Goal: Task Accomplishment & Management: Use online tool/utility

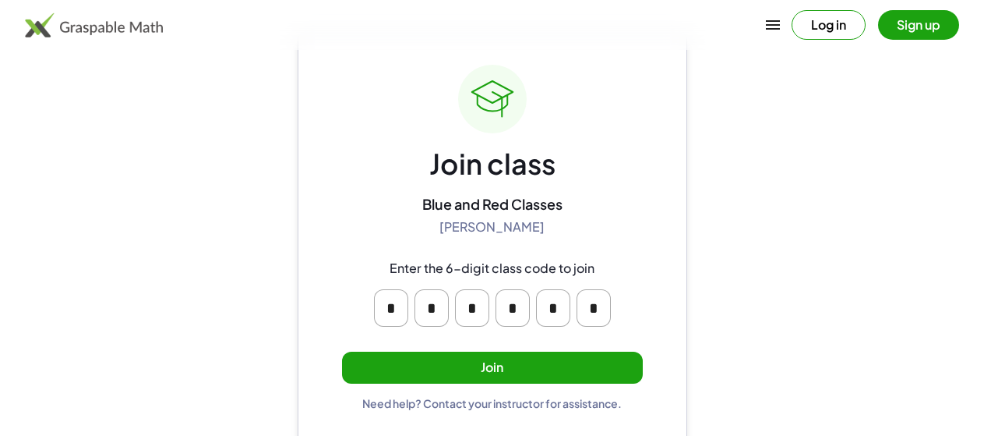
scroll to position [60, 0]
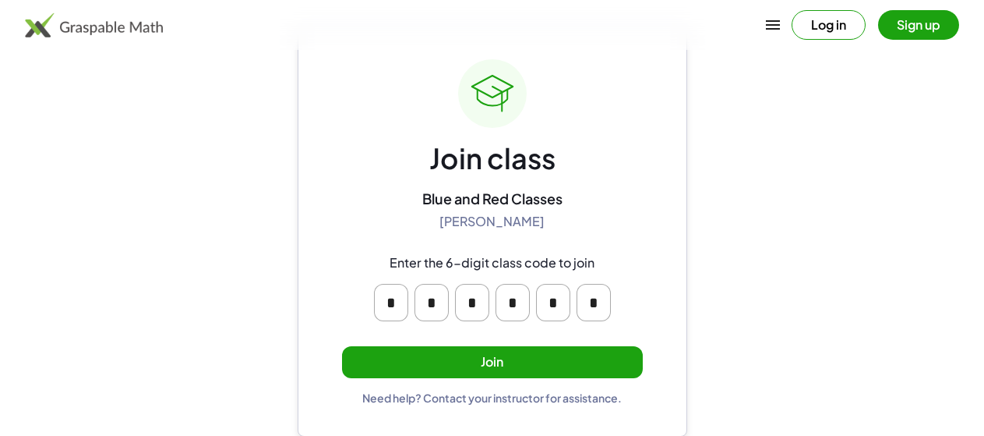
click at [442, 357] on button "Join" at bounding box center [492, 362] width 301 height 32
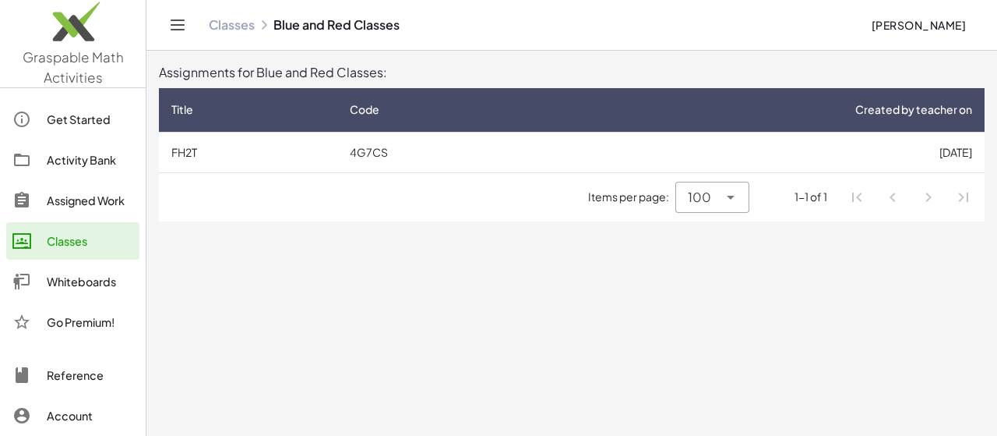
click at [369, 155] on td "4G7CS" at bounding box center [437, 152] width 200 height 41
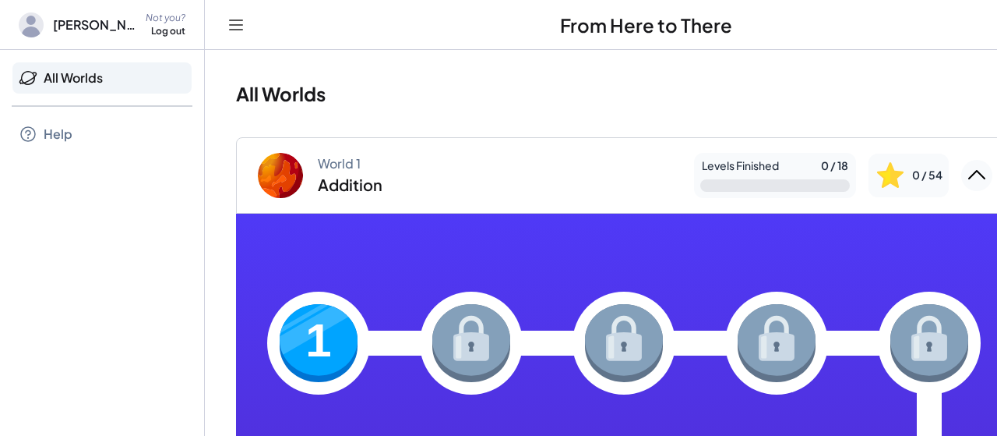
click at [333, 337] on img at bounding box center [319, 343] width 78 height 78
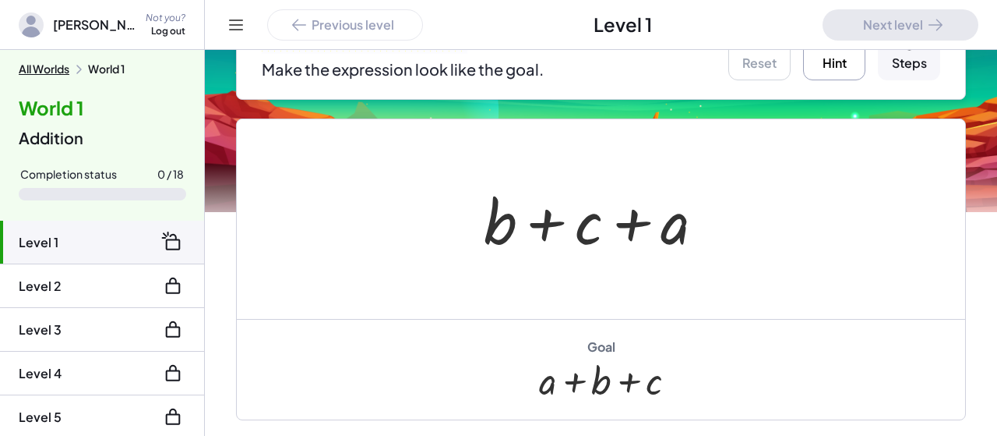
scroll to position [283, 0]
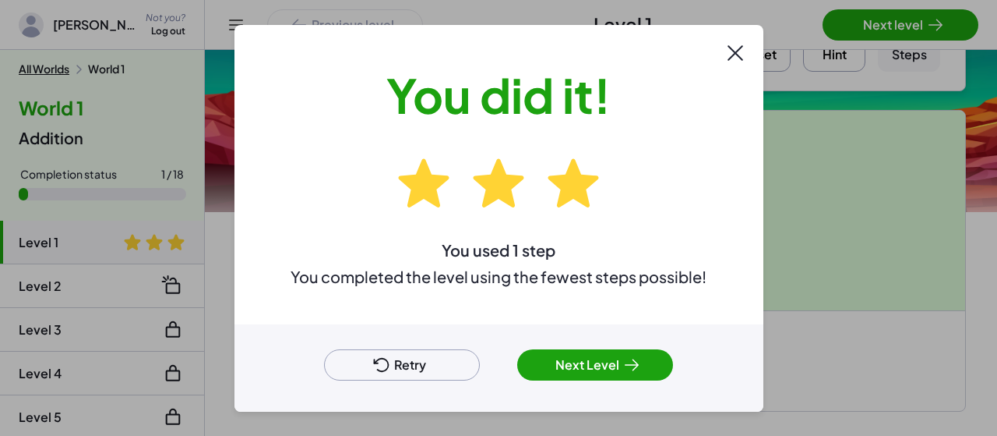
click at [567, 362] on button "Next Level" at bounding box center [595, 364] width 156 height 31
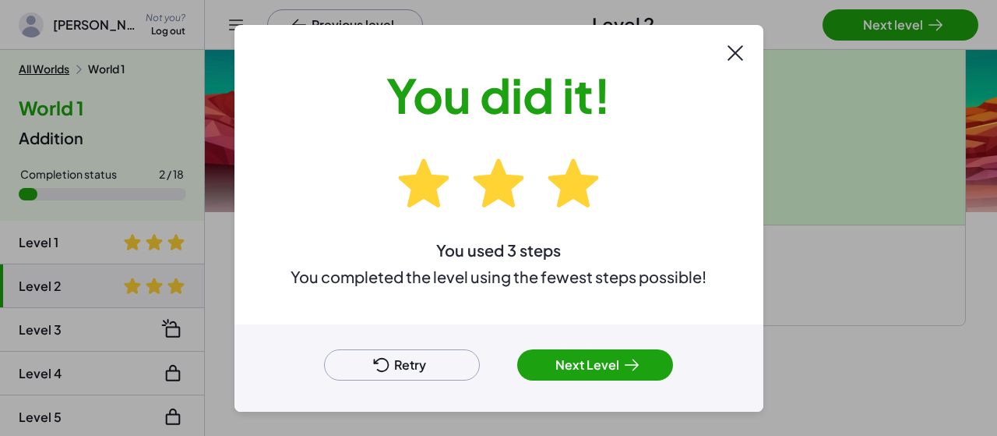
click at [562, 362] on button "Next Level" at bounding box center [595, 364] width 156 height 31
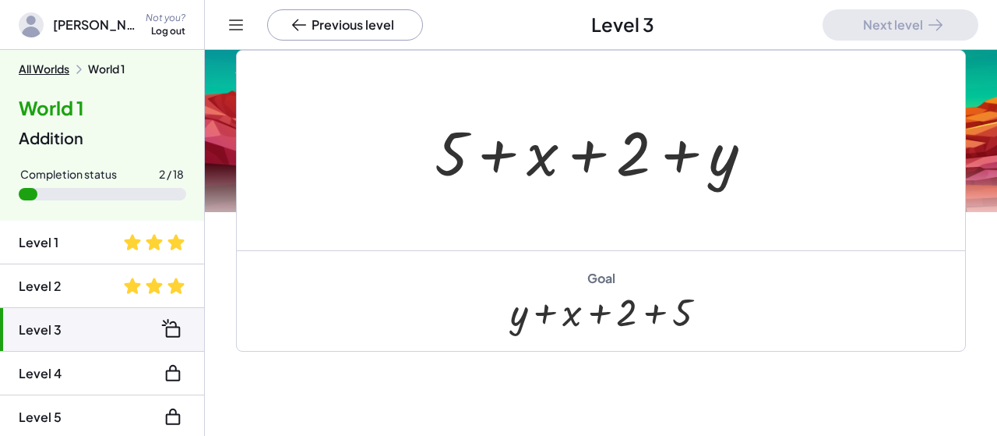
scroll to position [139, 0]
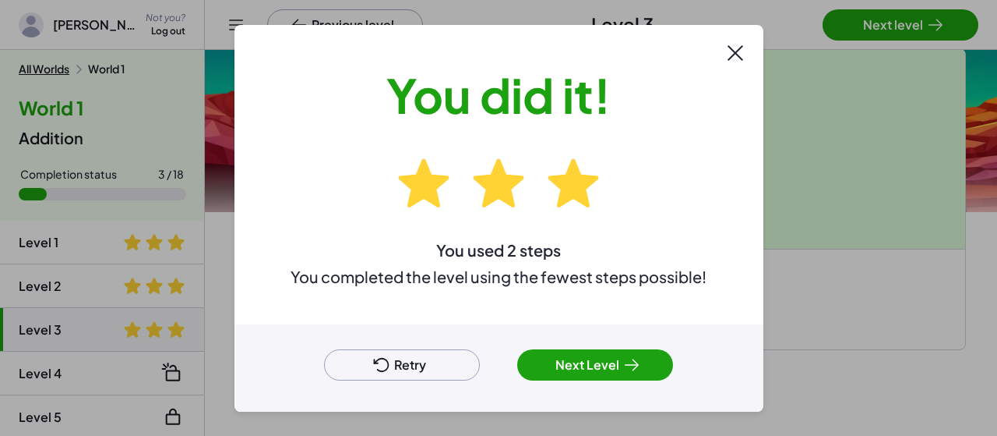
click at [592, 367] on button "Next Level" at bounding box center [595, 364] width 156 height 31
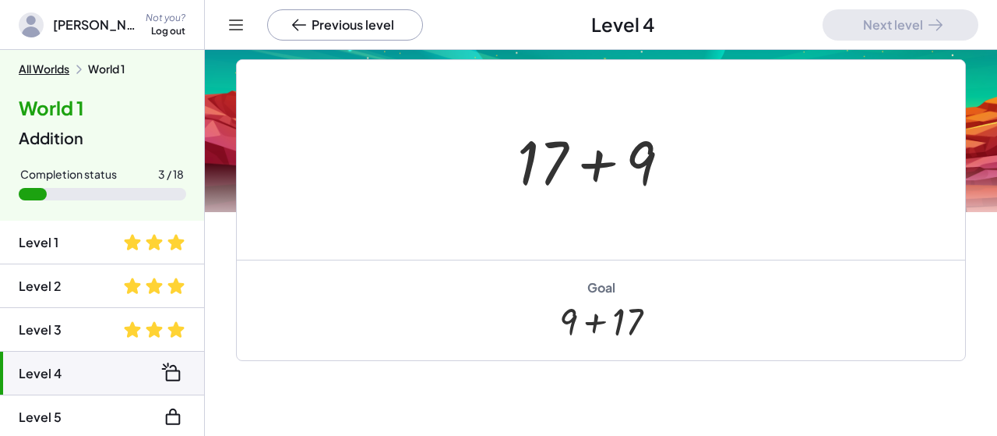
scroll to position [357, 0]
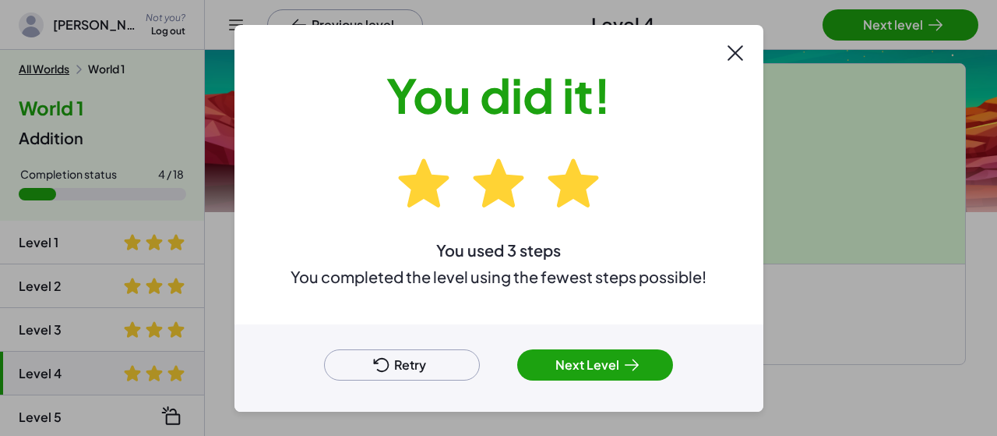
click at [636, 361] on icon at bounding box center [632, 364] width 19 height 19
